Goal: Information Seeking & Learning: Learn about a topic

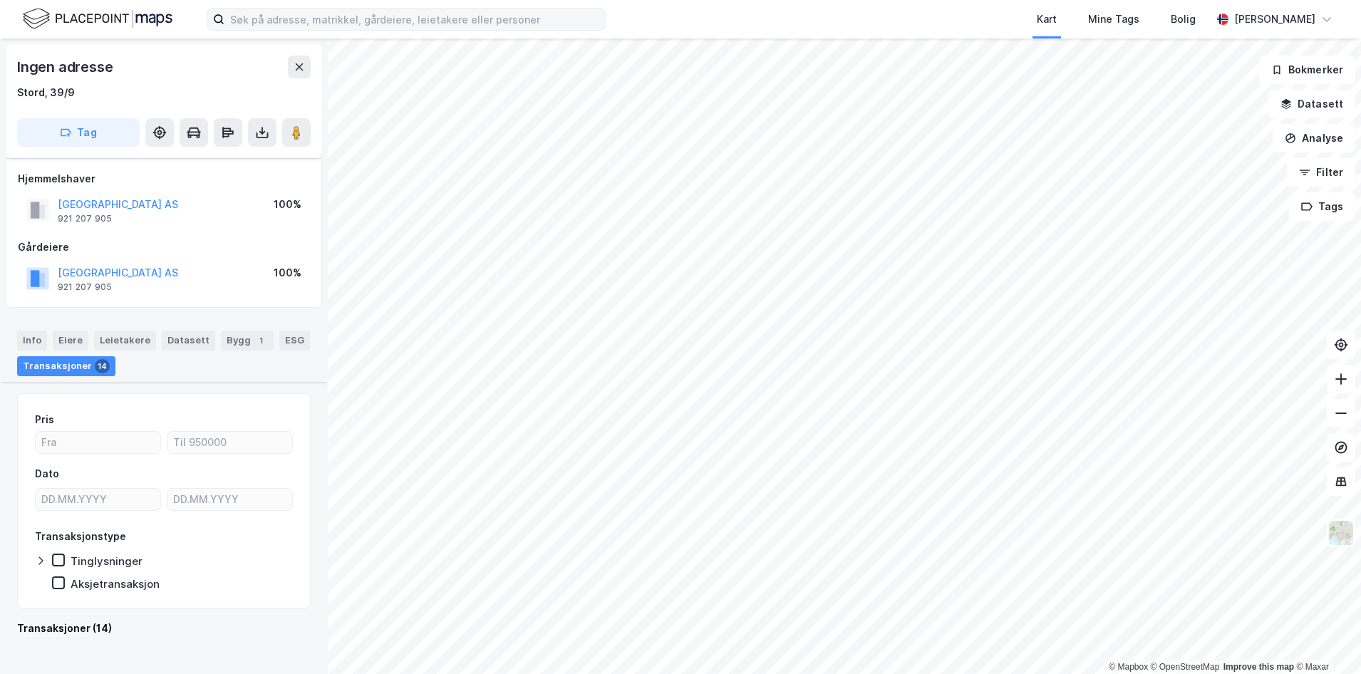
scroll to position [1828, 0]
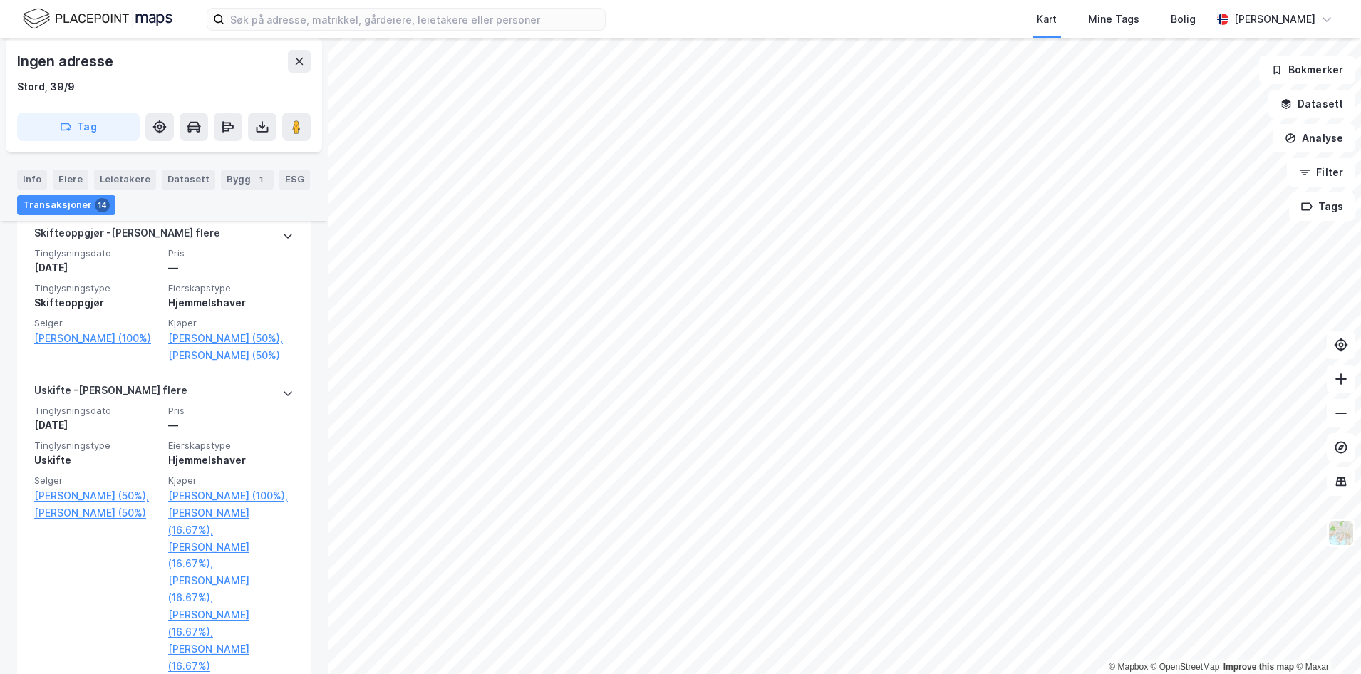
click at [341, 31] on div "Kart Mine Tags Bolig [PERSON_NAME]" at bounding box center [680, 19] width 1361 height 38
click at [331, 25] on input at bounding box center [415, 19] width 381 height 21
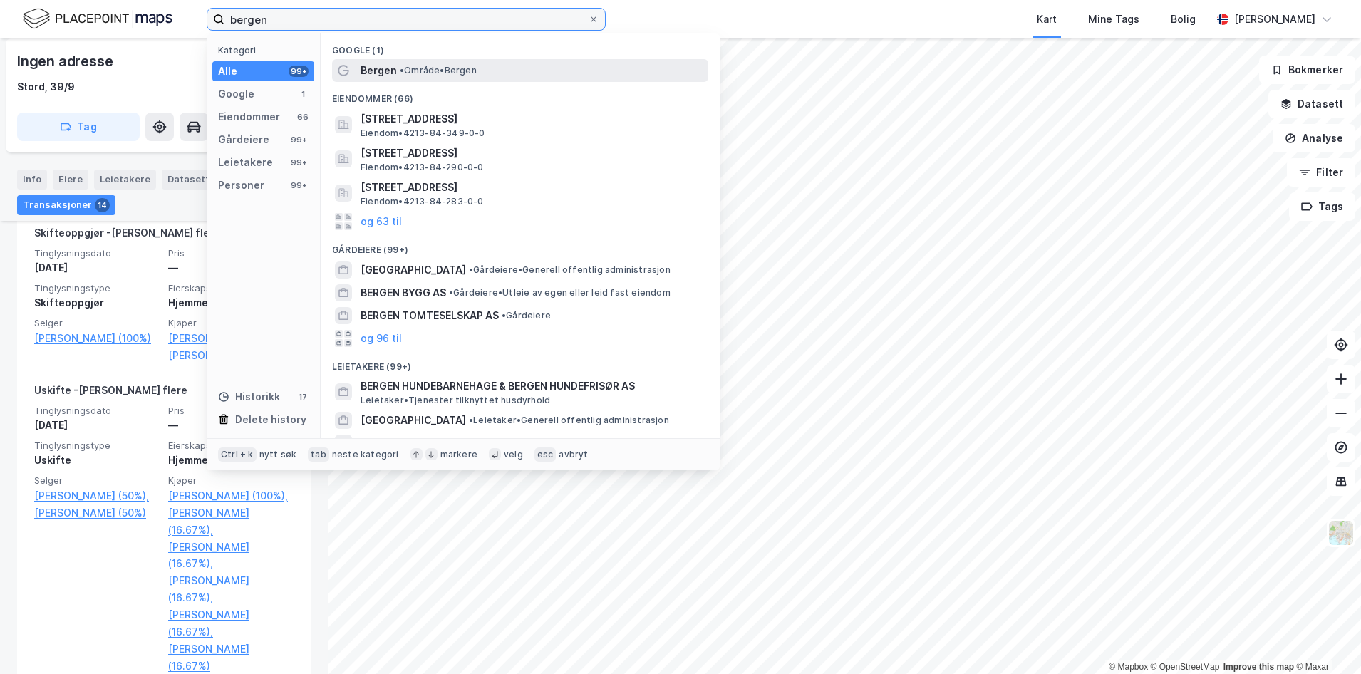
type input "bergen"
click at [378, 73] on span "Bergen" at bounding box center [379, 70] width 36 height 17
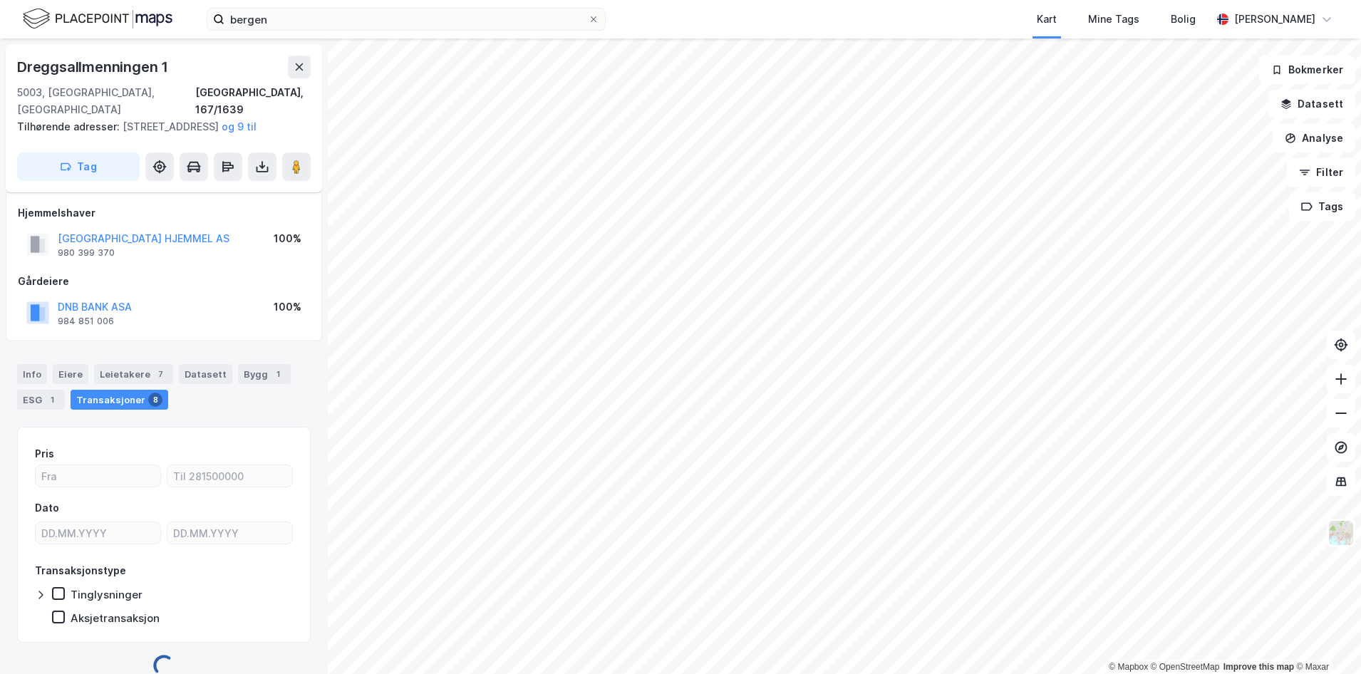
scroll to position [20, 0]
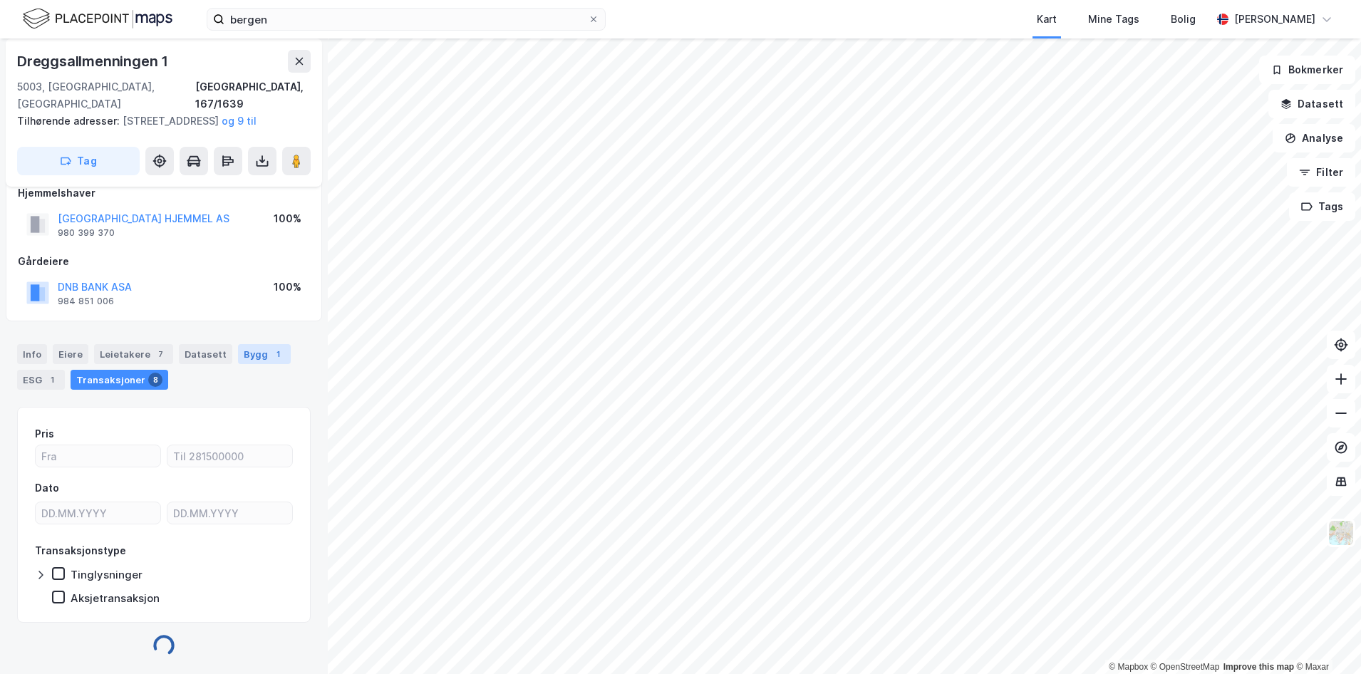
click at [252, 354] on div "Bygg 1" at bounding box center [264, 354] width 53 height 20
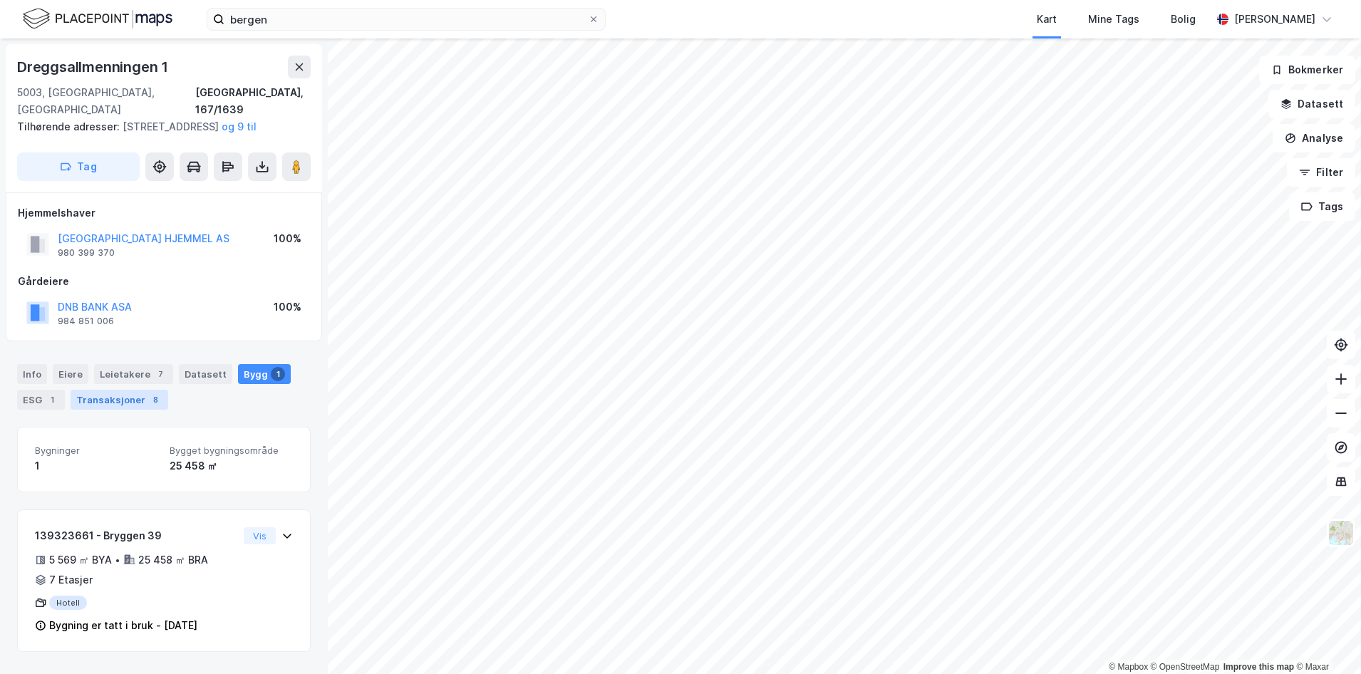
click at [93, 395] on div "Transaksjoner 8" at bounding box center [120, 400] width 98 height 20
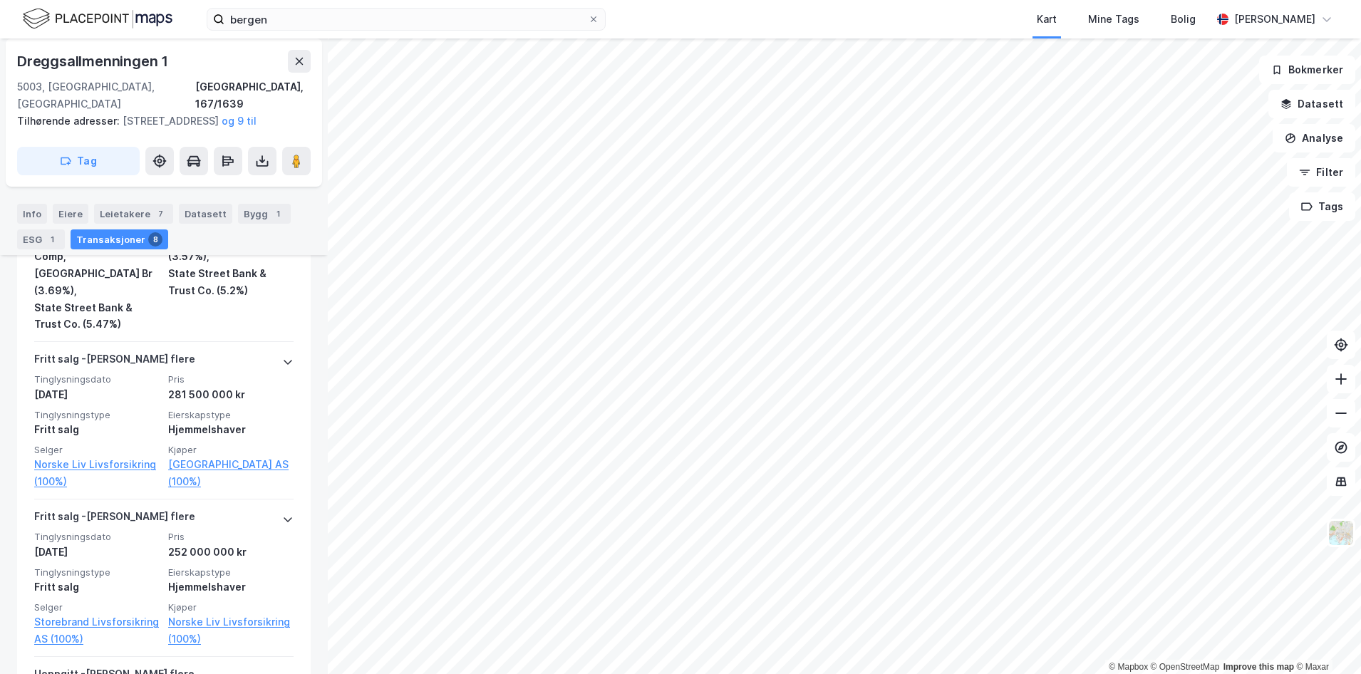
scroll to position [2999, 0]
